Goal: Task Accomplishment & Management: Manage account settings

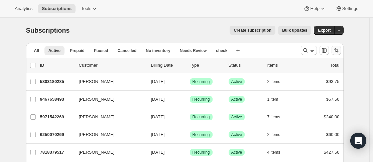
click at [340, 53] on icon "Sort the results" at bounding box center [336, 50] width 7 height 7
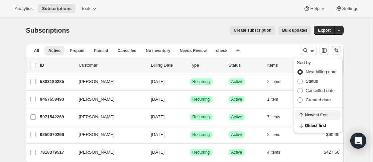
click at [325, 115] on span "Newest first" at bounding box center [320, 115] width 31 height 5
click at [338, 50] on icon "Sort the results" at bounding box center [336, 50] width 7 height 7
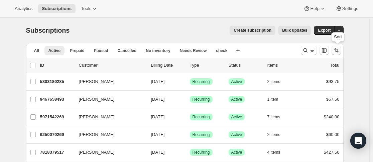
click at [338, 51] on icon "Sort the results" at bounding box center [336, 50] width 7 height 7
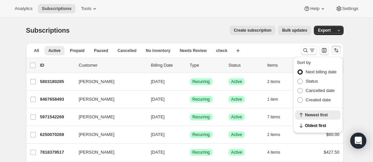
click at [323, 73] on span "Next billing date" at bounding box center [321, 72] width 31 height 5
click at [298, 70] on input "Next billing date" at bounding box center [298, 70] width 0 height 0
click at [322, 115] on span "Newest first" at bounding box center [320, 115] width 31 height 5
click at [258, 53] on div "All Active Prepaid Paused Cancelled No inventory Needs Review check More views …" at bounding box center [160, 50] width 269 height 15
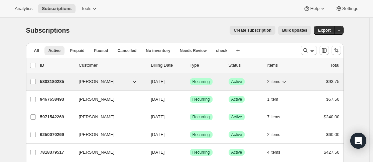
click at [76, 78] on div "5803180285 Shirley Westlake 08/10/2024 Success Recurring Success Active 2 items…" at bounding box center [190, 81] width 300 height 9
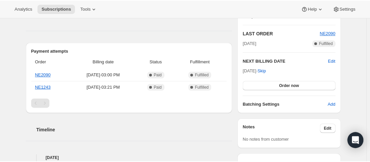
scroll to position [134, 0]
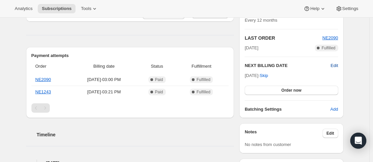
click at [336, 66] on span "Edit" at bounding box center [334, 66] width 7 height 7
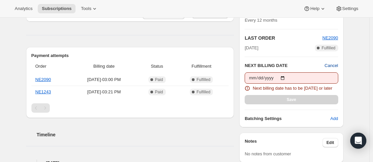
click at [336, 66] on span "Cancel" at bounding box center [331, 66] width 13 height 7
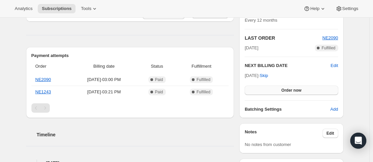
click at [305, 91] on button "Order now" at bounding box center [291, 90] width 93 height 9
click at [305, 91] on span "Click to confirm" at bounding box center [291, 90] width 30 height 5
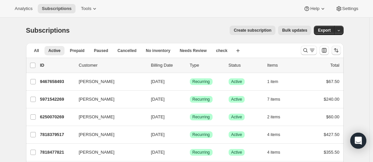
click at [337, 51] on icon "Sort the results" at bounding box center [336, 50] width 7 height 7
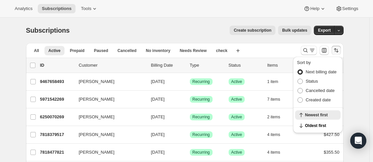
click at [331, 72] on span "Next billing date" at bounding box center [321, 72] width 31 height 5
click at [298, 70] on input "Next billing date" at bounding box center [298, 70] width 0 height 0
click at [339, 49] on icon "Sort the results" at bounding box center [337, 51] width 3 height 4
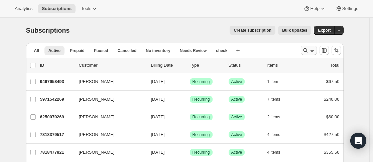
click at [307, 48] on icon "Search and filter results" at bounding box center [305, 50] width 7 height 7
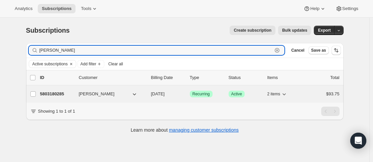
type input "[PERSON_NAME]"
click at [78, 94] on div "5803180285 [PERSON_NAME] [DATE] Success Recurring Success Active 2 items $93.75" at bounding box center [190, 94] width 300 height 9
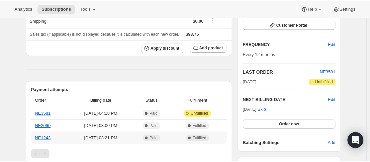
scroll to position [167, 0]
